Goal: Find specific page/section: Find specific page/section

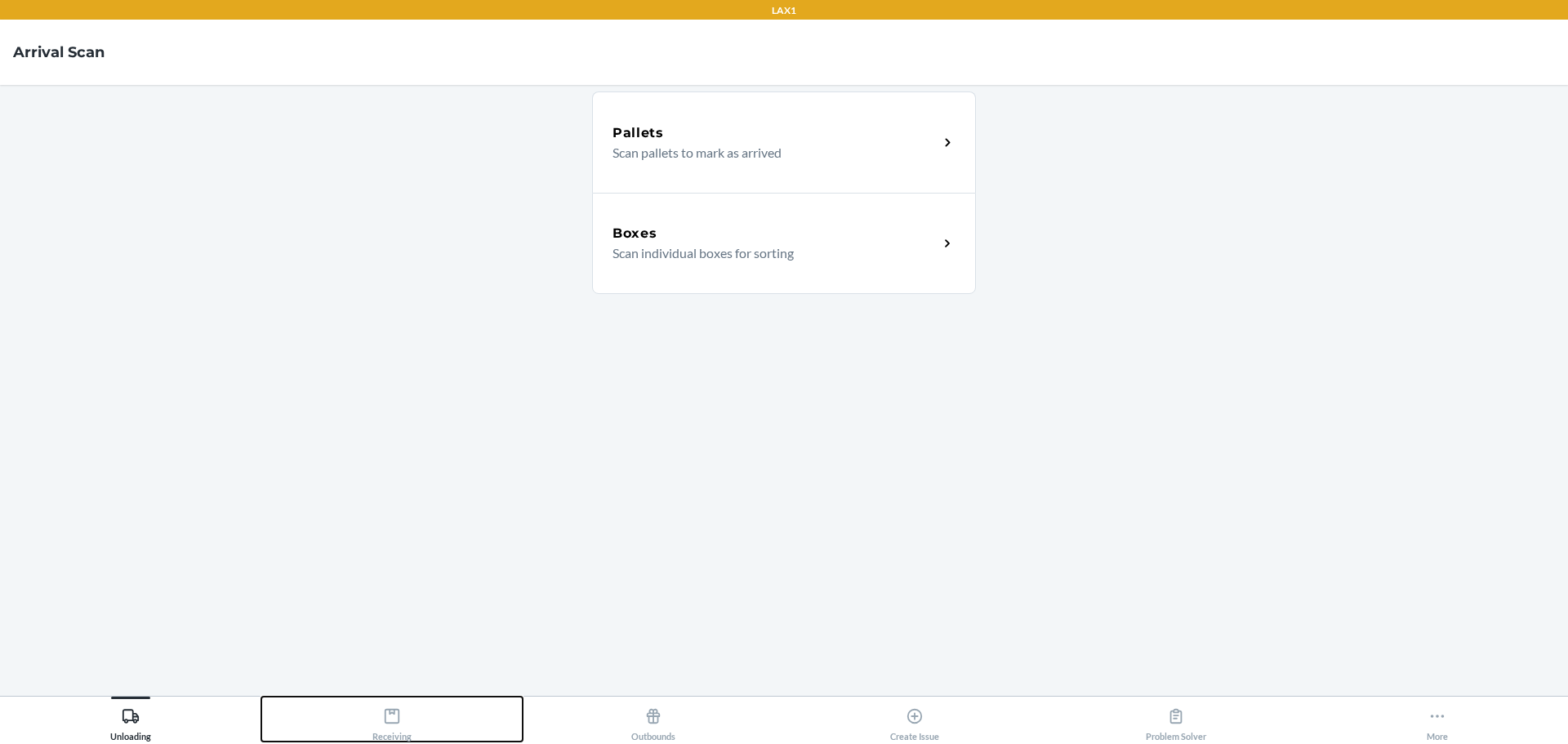
click at [440, 703] on button "Receiving" at bounding box center [392, 719] width 261 height 45
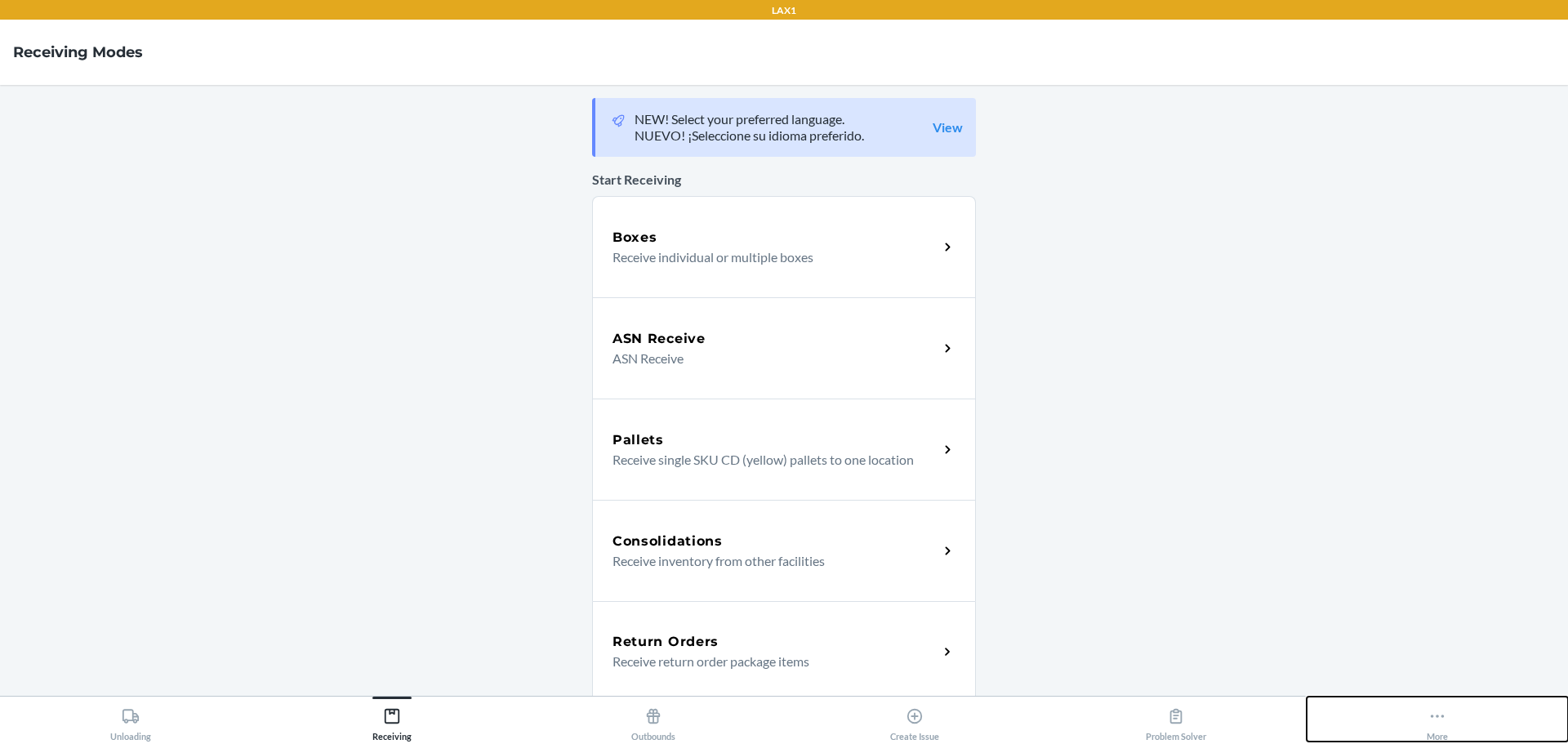
click at [1435, 716] on icon at bounding box center [1437, 716] width 18 height 18
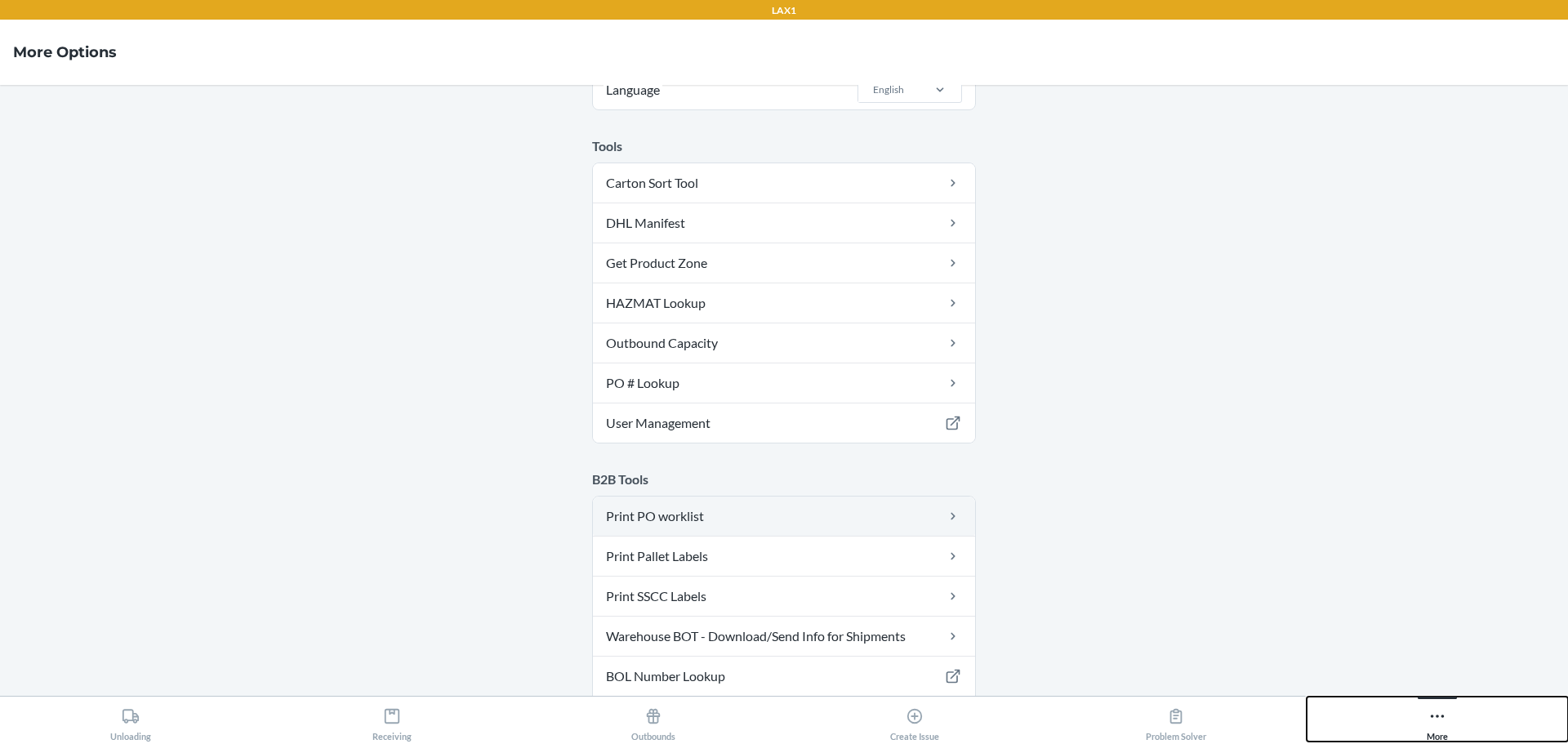
scroll to position [163, 0]
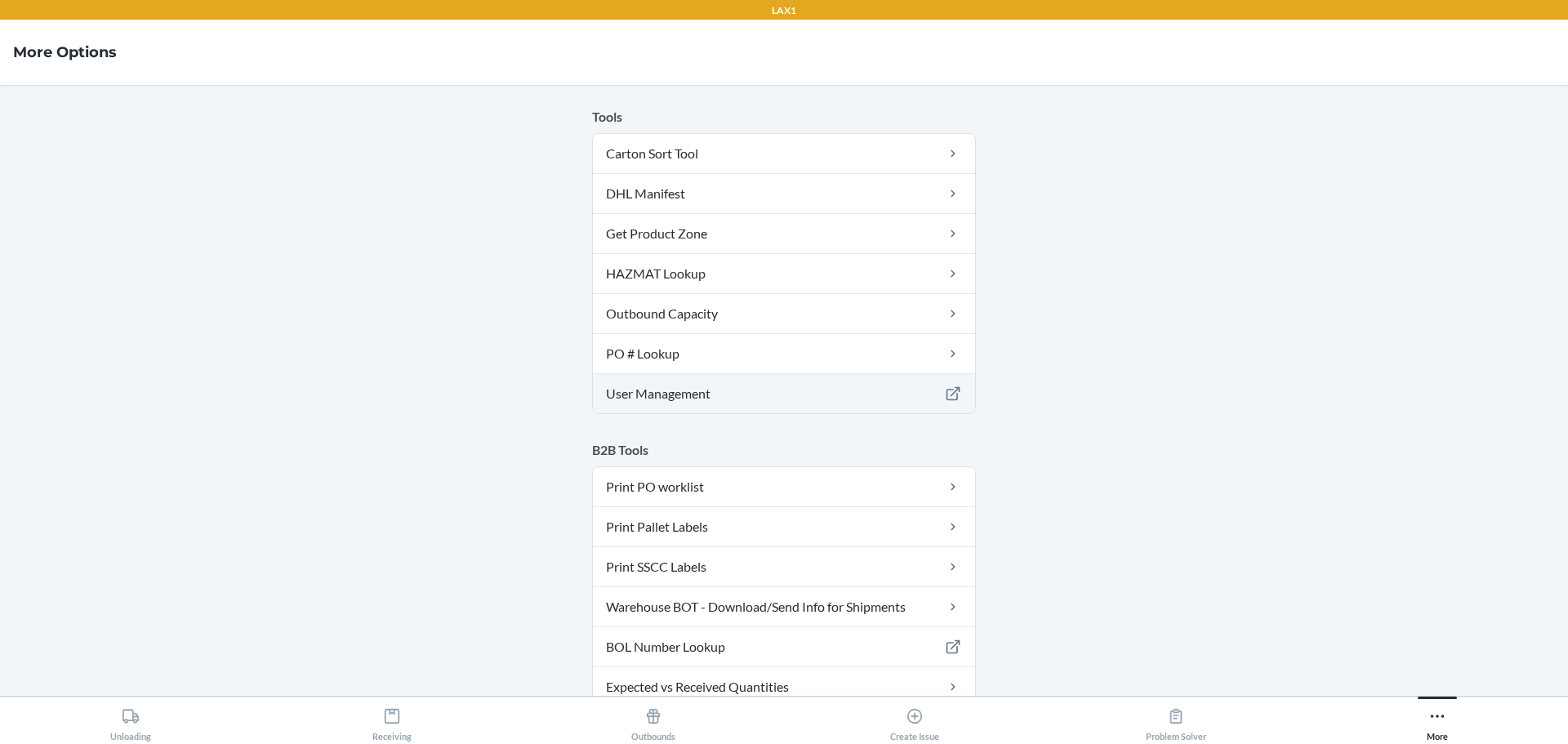
click at [680, 389] on link "User Management" at bounding box center [784, 394] width 383 height 39
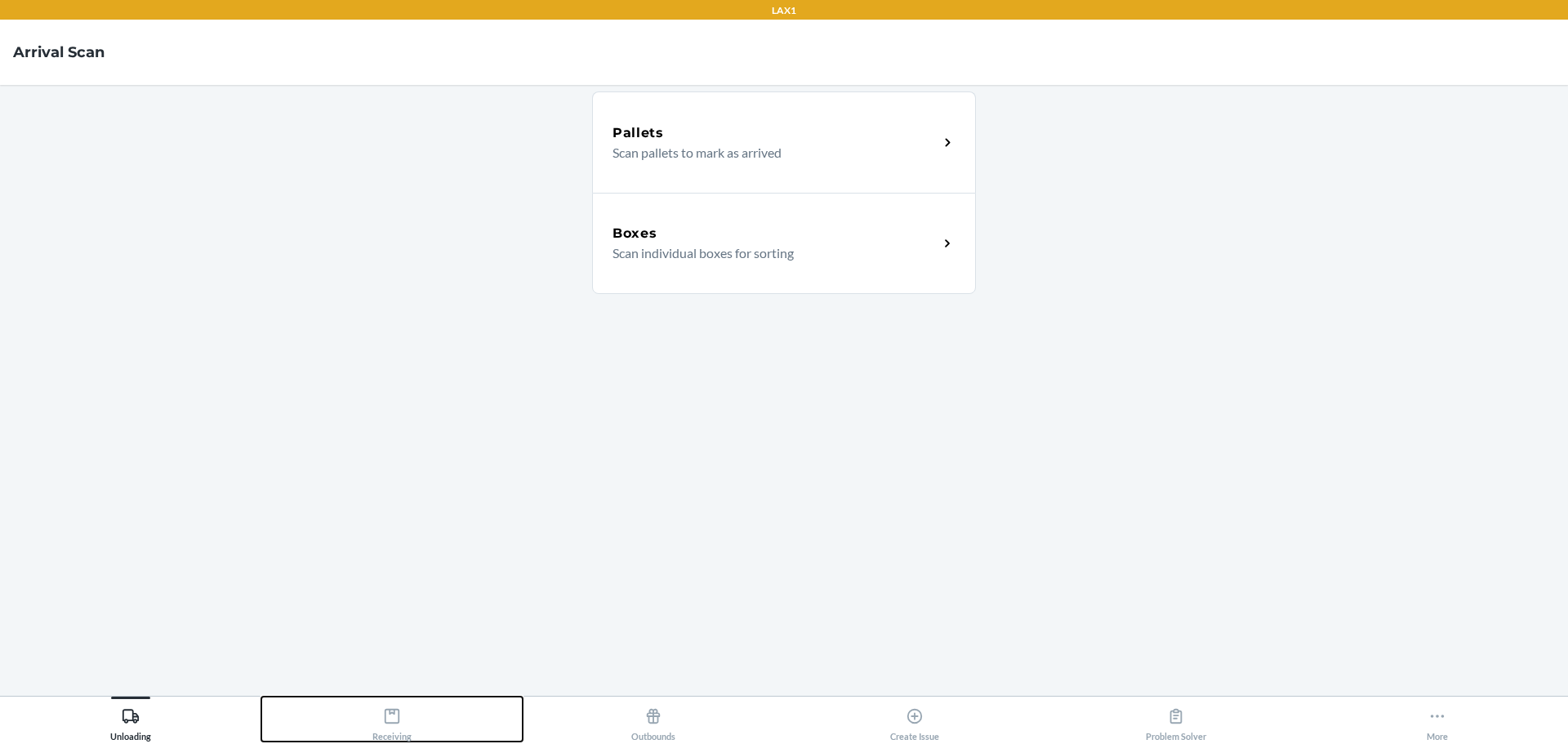
click at [412, 721] on button "Receiving" at bounding box center [392, 719] width 261 height 45
